Goal: Information Seeking & Learning: Learn about a topic

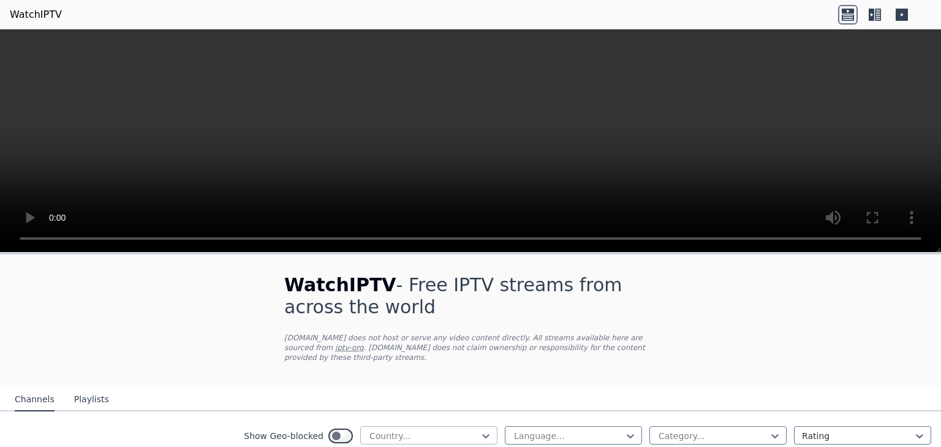
click at [398, 430] on div at bounding box center [424, 436] width 112 height 12
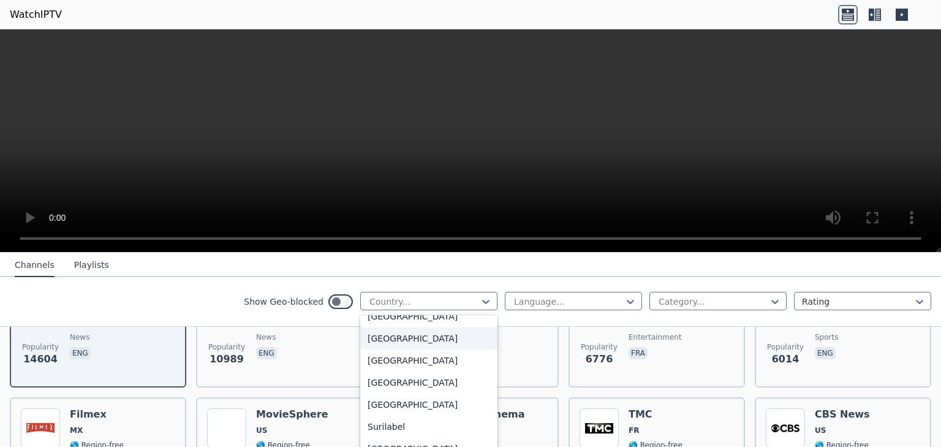
scroll to position [4118, 0]
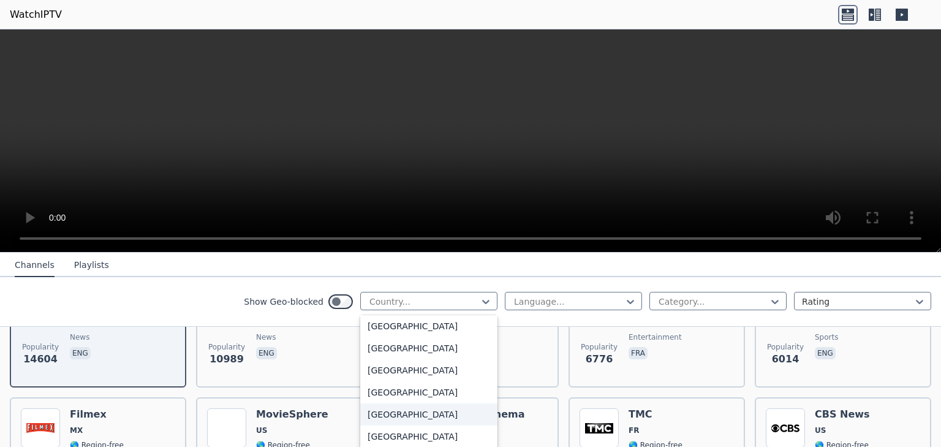
click at [373, 412] on div "[GEOGRAPHIC_DATA]" at bounding box center [428, 414] width 137 height 22
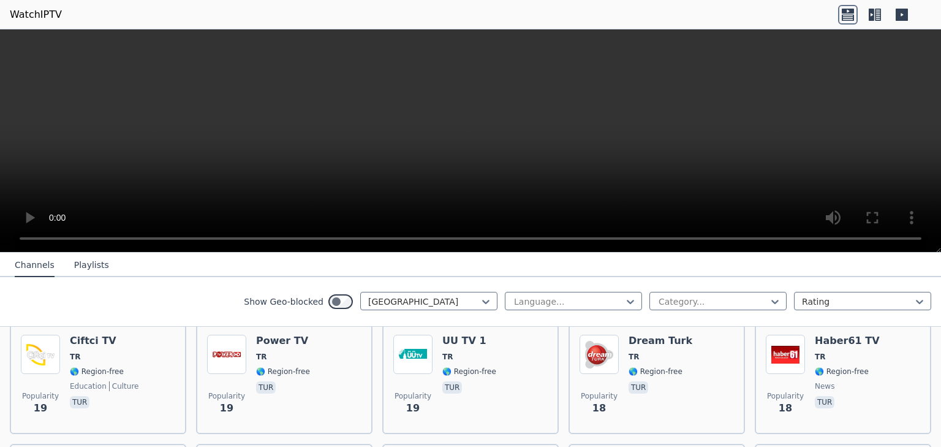
scroll to position [1961, 0]
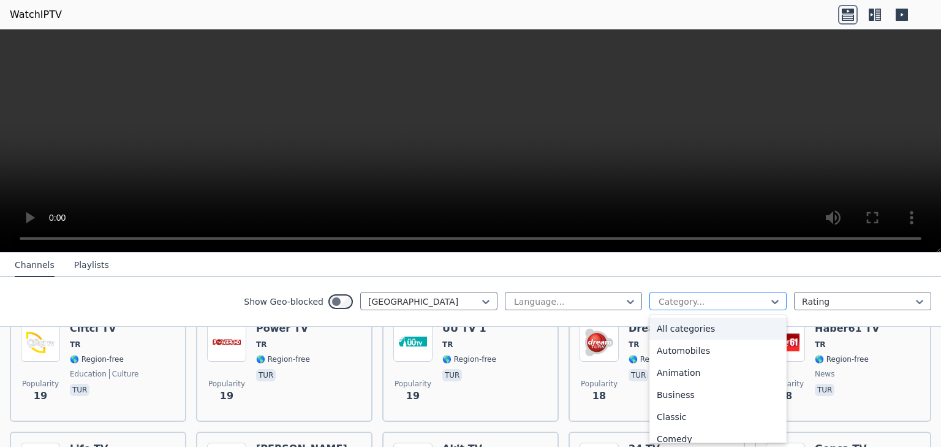
click at [678, 299] on div at bounding box center [713, 301] width 112 height 12
click at [666, 416] on div "Sports" at bounding box center [718, 417] width 137 height 22
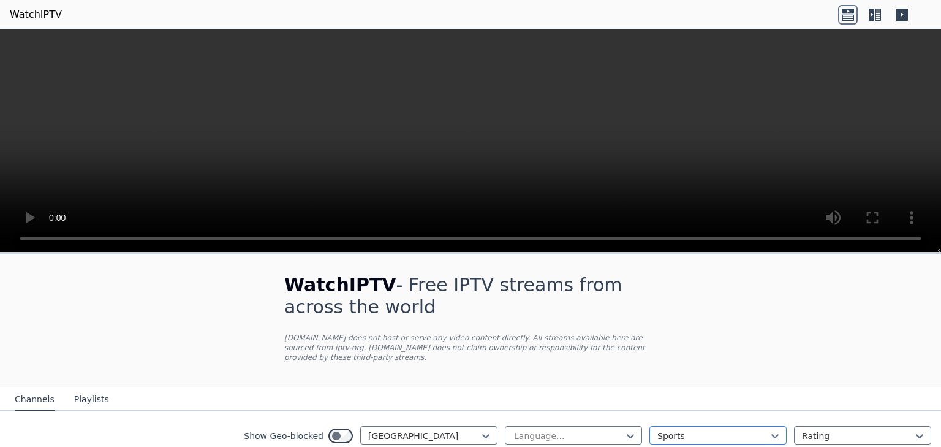
click at [696, 430] on div at bounding box center [713, 436] width 112 height 12
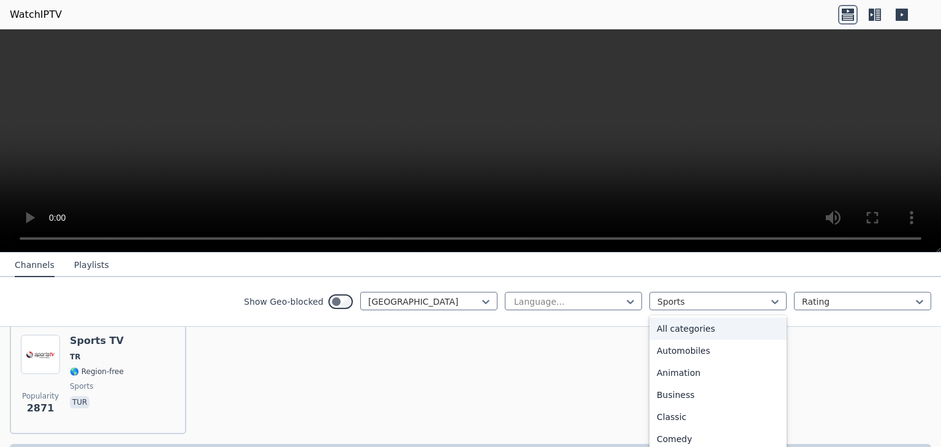
click at [703, 328] on div "All categories" at bounding box center [718, 328] width 137 height 22
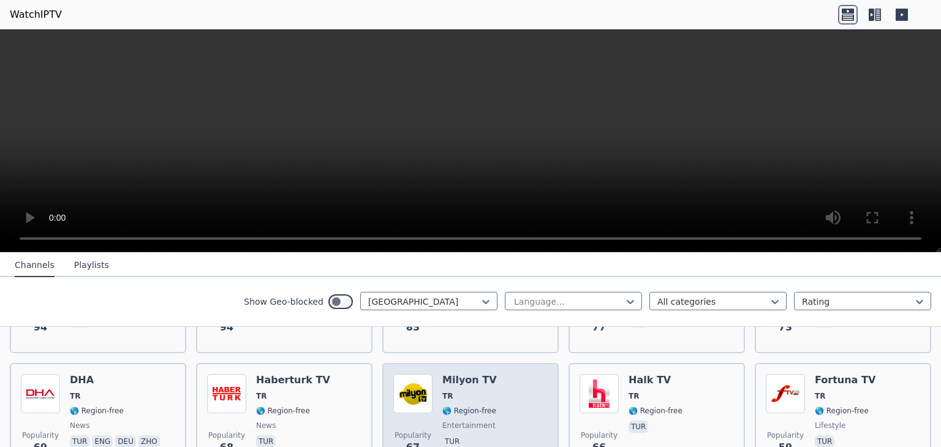
scroll to position [637, 0]
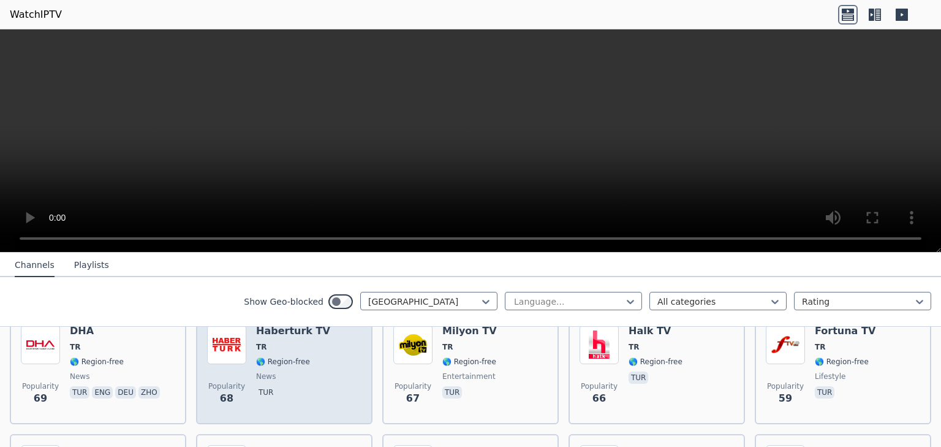
click at [272, 371] on span "news" at bounding box center [293, 376] width 74 height 10
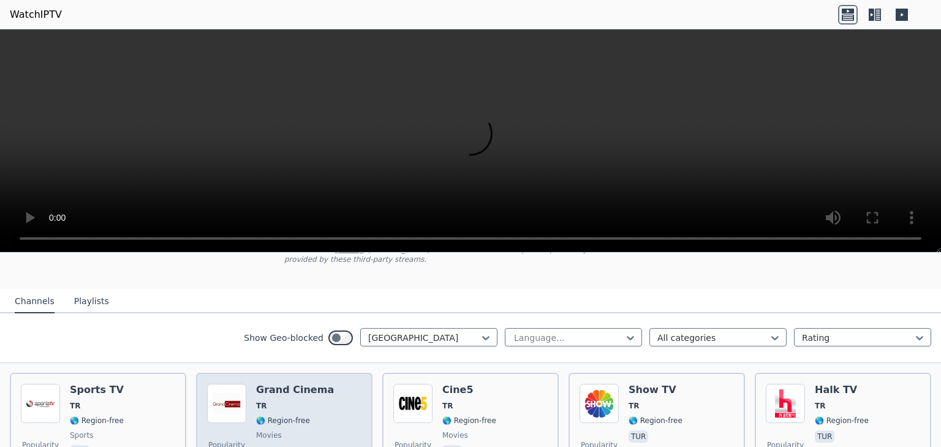
scroll to position [147, 0]
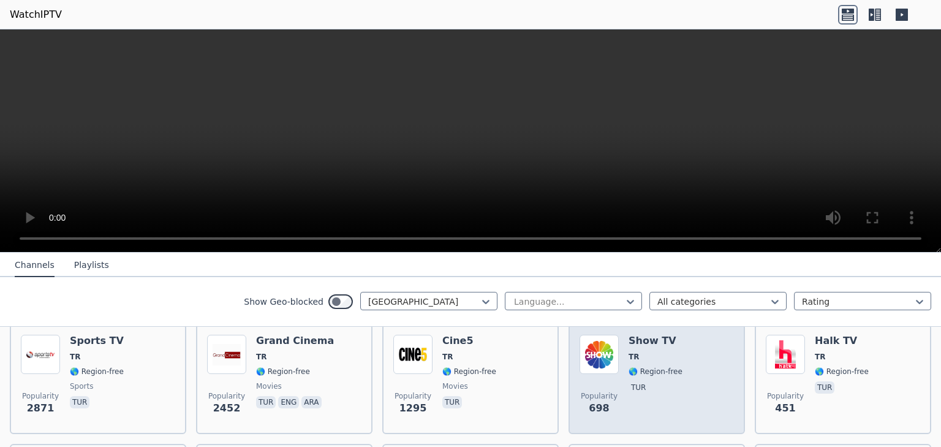
click at [619, 371] on div "Popularity 698 Show TV TR 🌎 Region-free tur" at bounding box center [657, 379] width 154 height 88
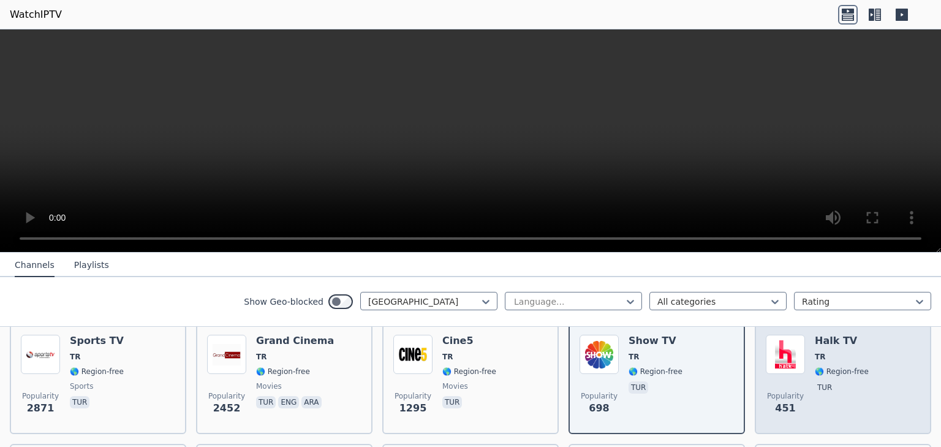
click at [830, 381] on span "tur" at bounding box center [842, 388] width 54 height 15
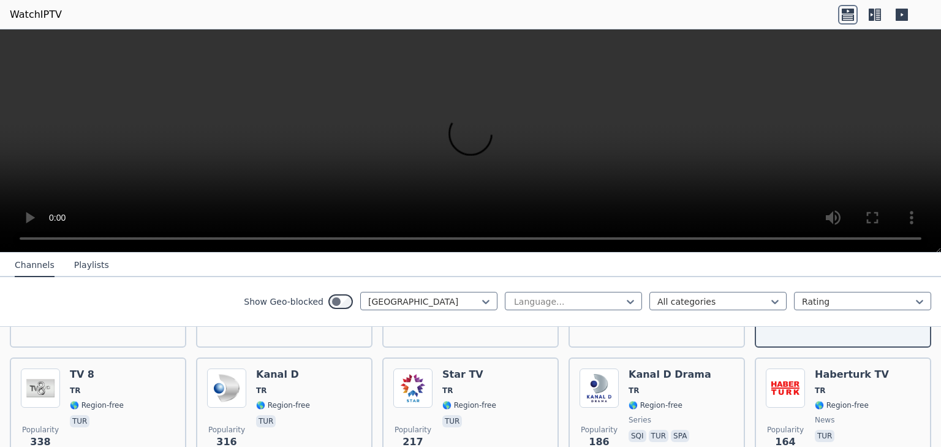
scroll to position [245, 0]
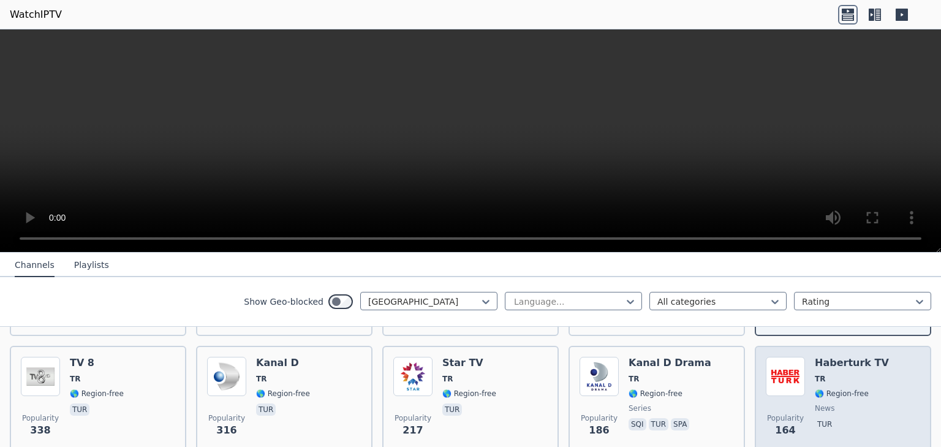
click at [815, 388] on span "🌎 Region-free" at bounding box center [842, 393] width 54 height 10
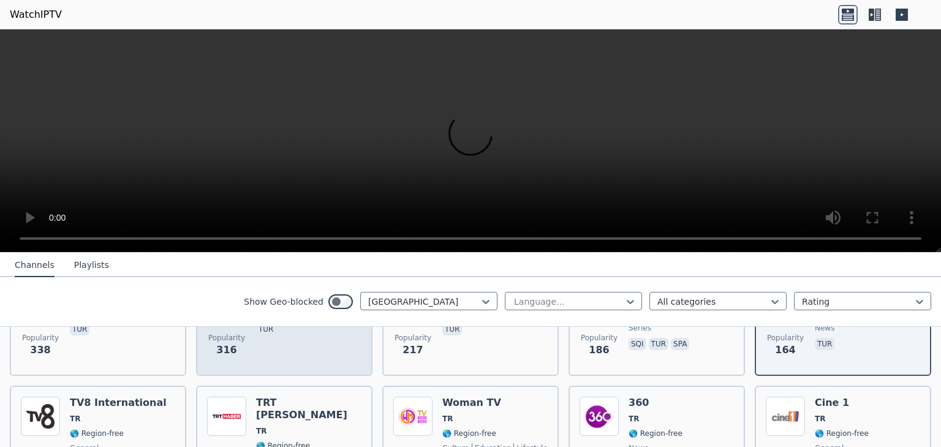
scroll to position [343, 0]
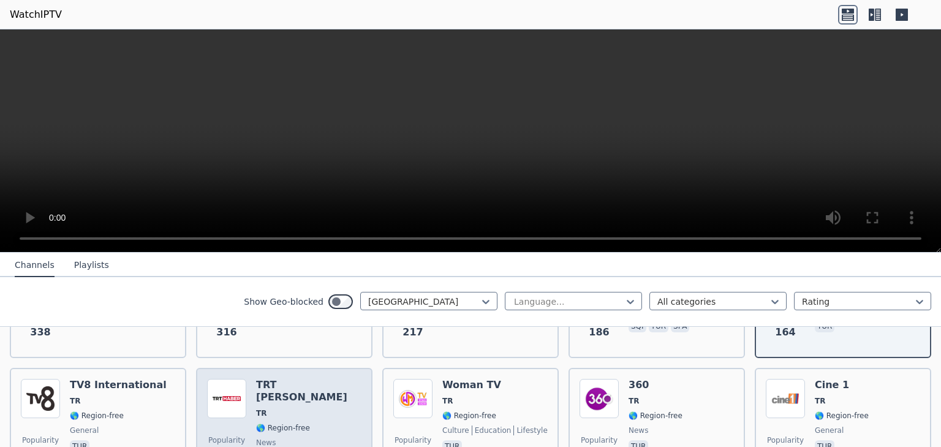
click at [279, 408] on span "TR" at bounding box center [308, 413] width 105 height 10
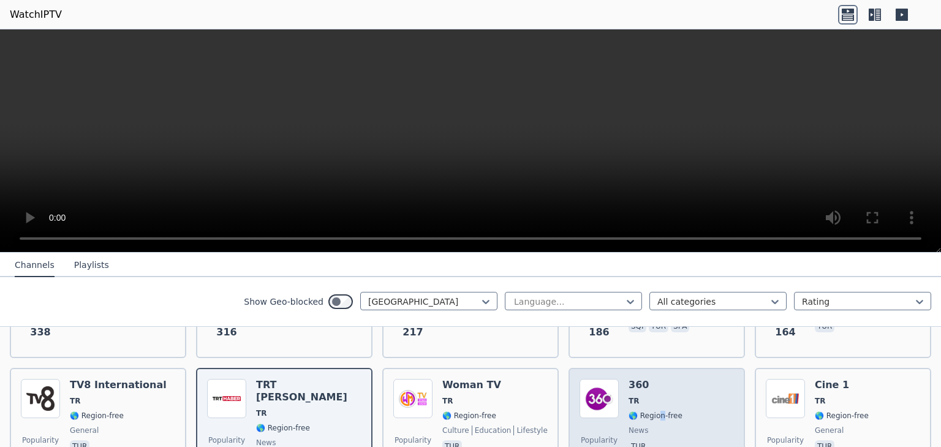
click at [654, 411] on span "🌎 Region-free" at bounding box center [656, 416] width 54 height 10
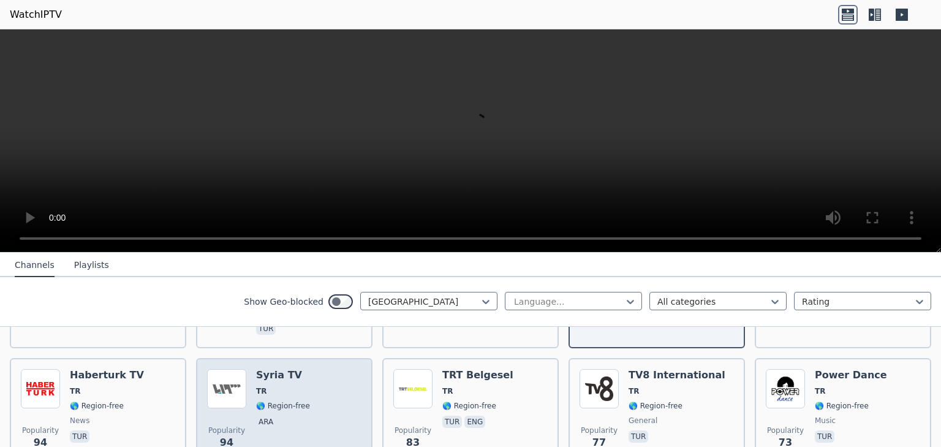
scroll to position [490, 0]
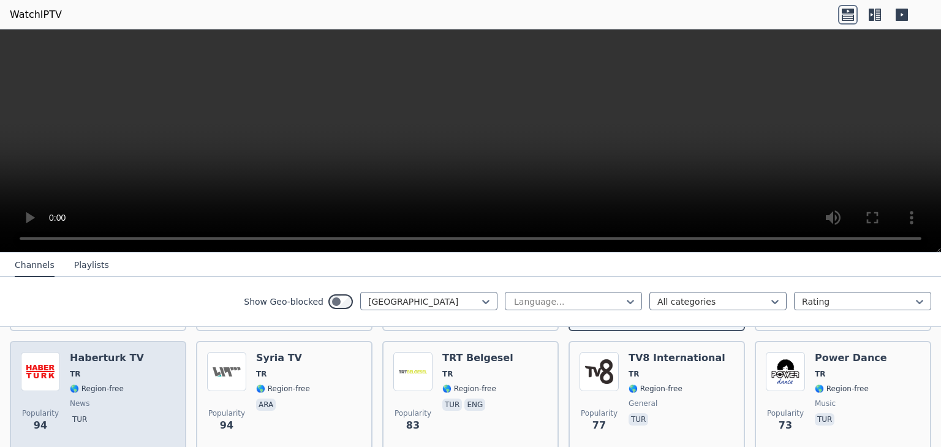
click at [128, 370] on div "Haberturk TV TR 🌎 Region-free news tur" at bounding box center [107, 396] width 74 height 88
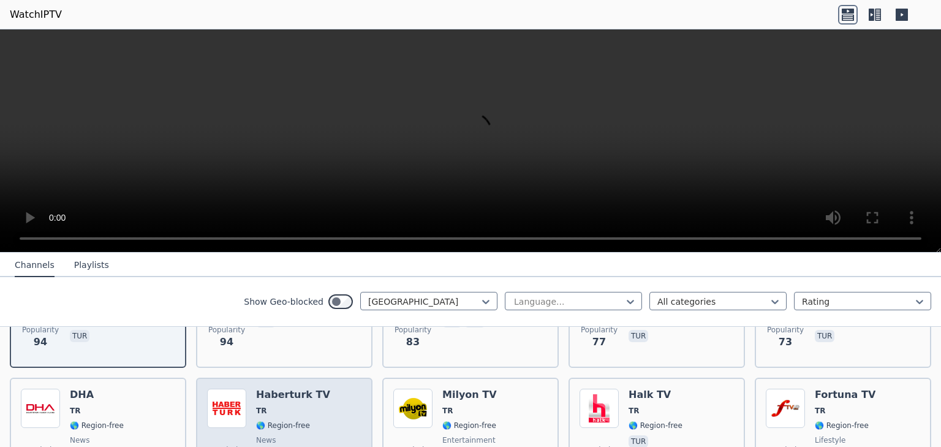
scroll to position [588, 0]
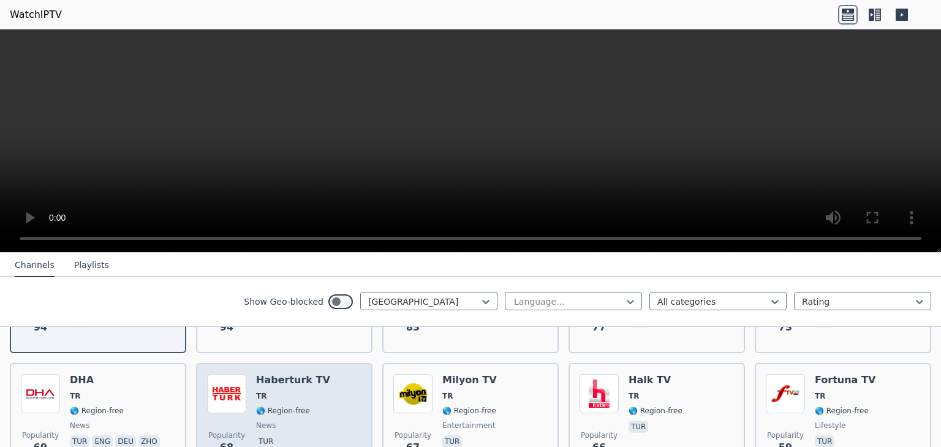
click at [311, 391] on span "TR" at bounding box center [293, 396] width 74 height 10
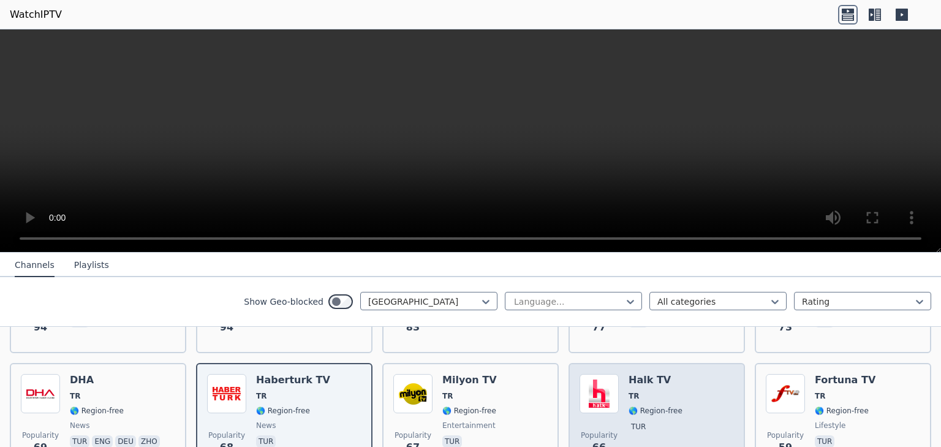
click at [674, 394] on div "Popularity 66 Halk TV TR 🌎 Region-free tur" at bounding box center [657, 418] width 154 height 88
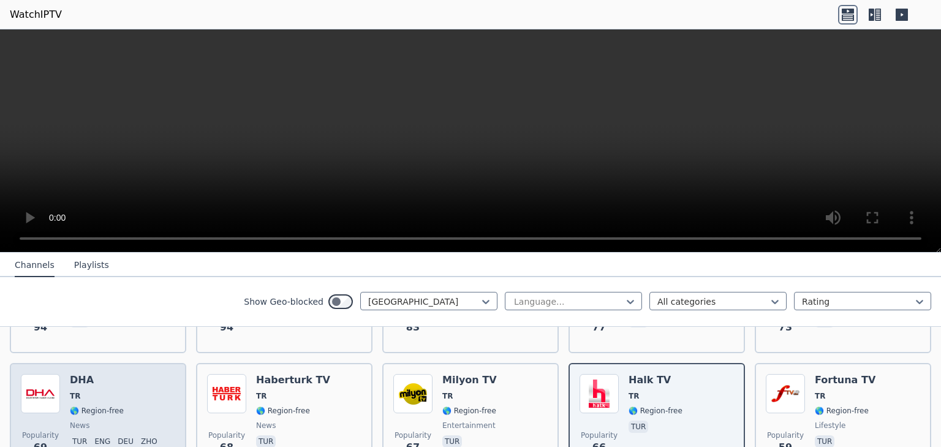
click at [151, 388] on div "DHA TR 🌎 Region-free news tur eng deu zho" at bounding box center [116, 418] width 93 height 88
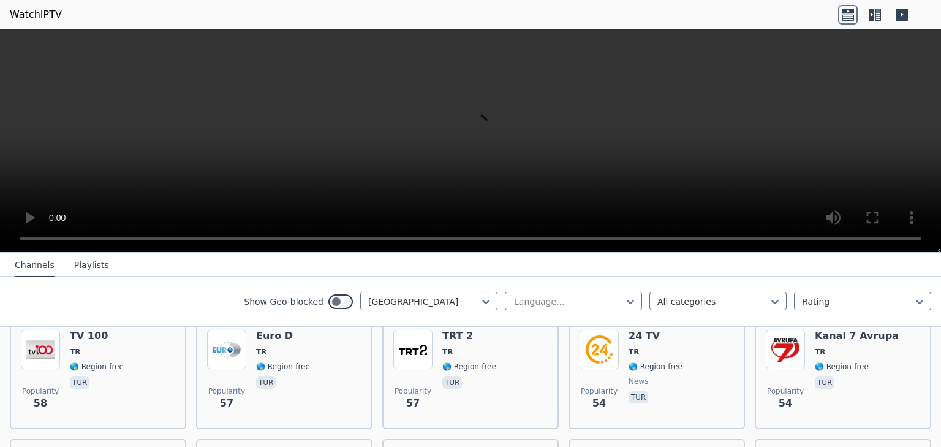
scroll to position [735, 0]
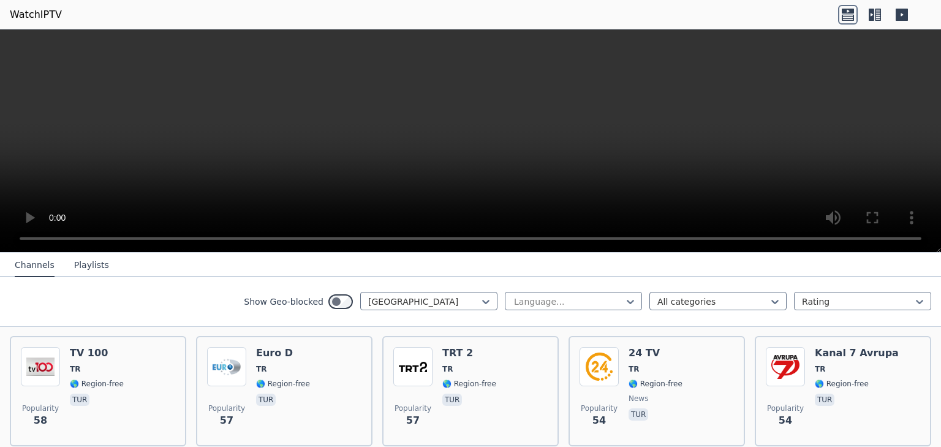
click at [278, 399] on div "Euro D TR 🌎 Region-free tur" at bounding box center [283, 391] width 54 height 88
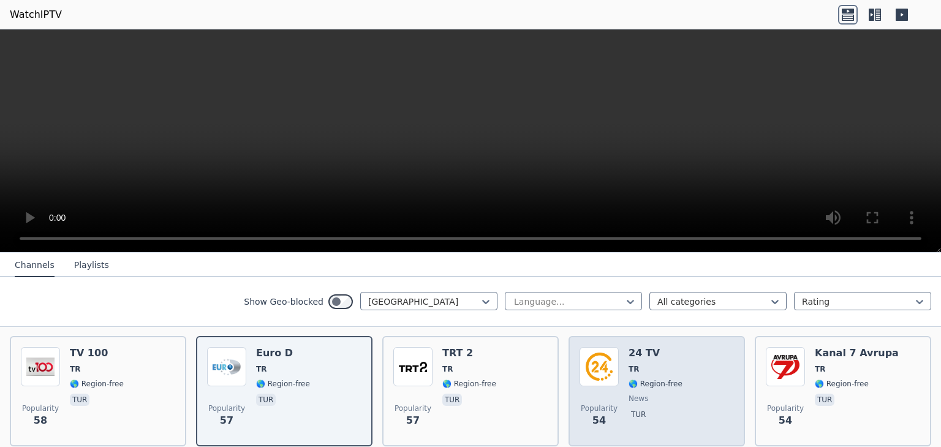
click at [667, 393] on span "news" at bounding box center [656, 398] width 54 height 10
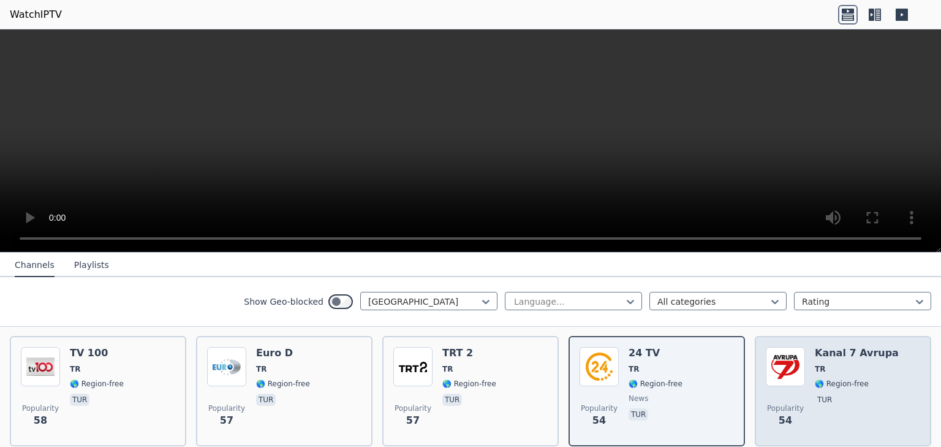
drag, startPoint x: 849, startPoint y: 376, endPoint x: 841, endPoint y: 377, distance: 8.1
click at [848, 376] on div "Kanal 7 Avrupa TR 🌎 Region-free tur" at bounding box center [857, 391] width 84 height 88
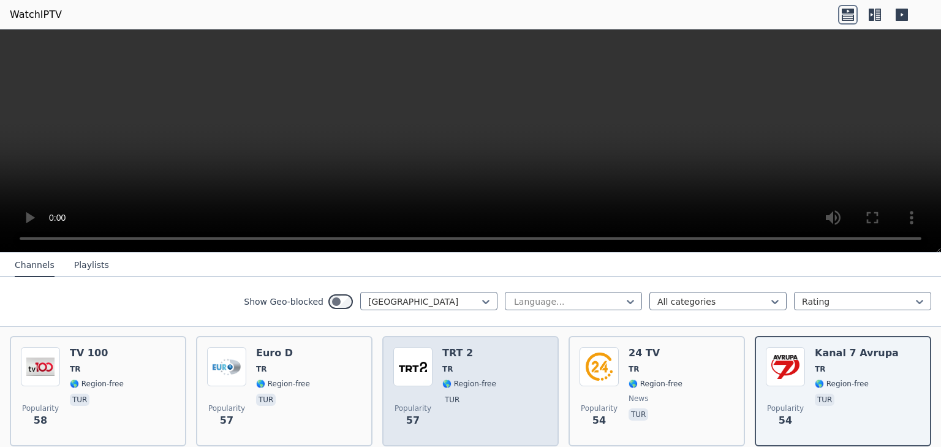
drag, startPoint x: 562, startPoint y: 360, endPoint x: 548, endPoint y: 357, distance: 14.6
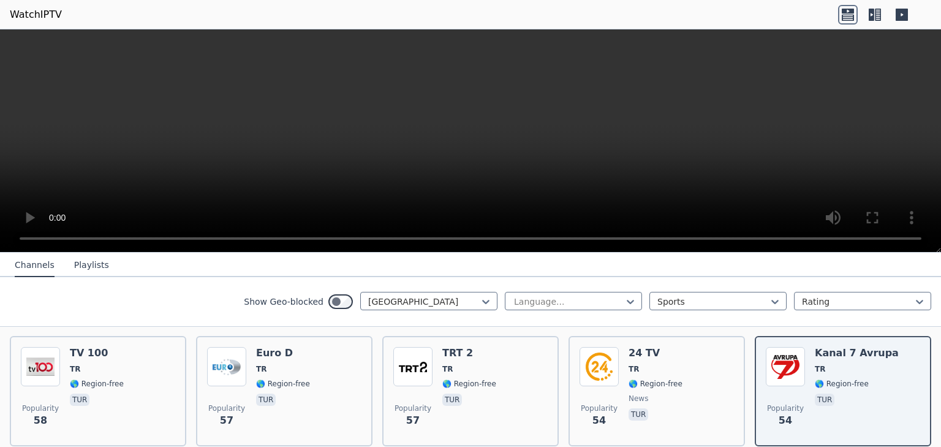
scroll to position [174, 0]
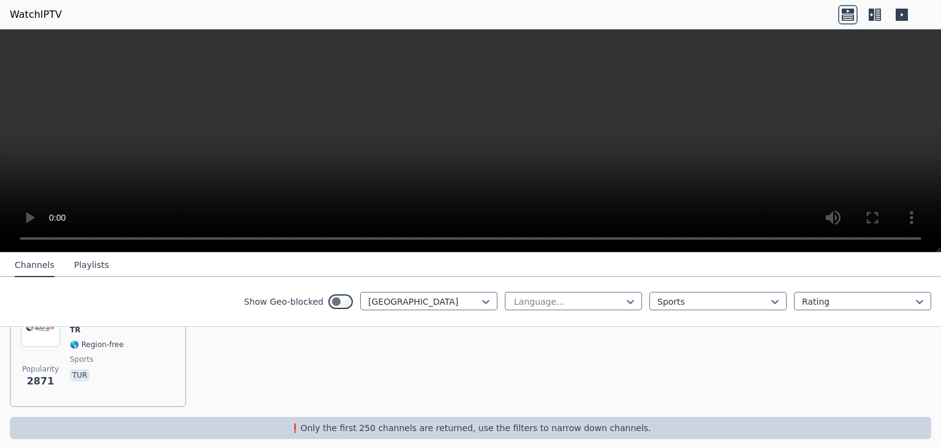
drag, startPoint x: 496, startPoint y: 358, endPoint x: 500, endPoint y: 352, distance: 7.0
